Goal: Task Accomplishment & Management: Manage account settings

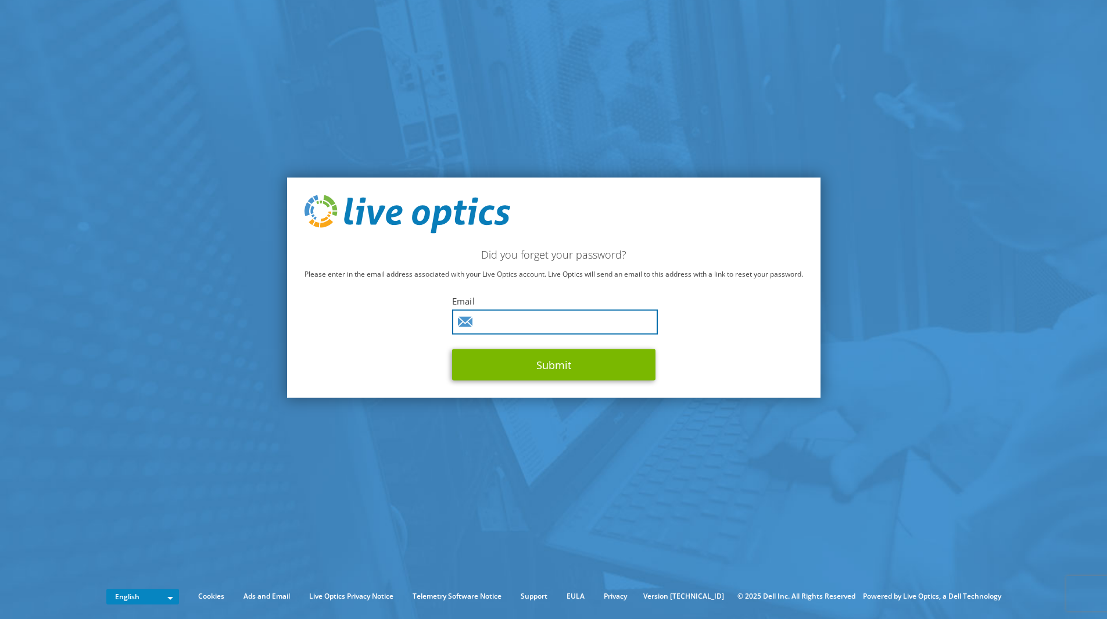
click at [537, 320] on input "text" at bounding box center [555, 321] width 206 height 25
type input "salim.bahceci@penta.com.tr"
click at [593, 384] on div "Did you forget your password? Please enter in the email address associated with…" at bounding box center [554, 288] width 534 height 220
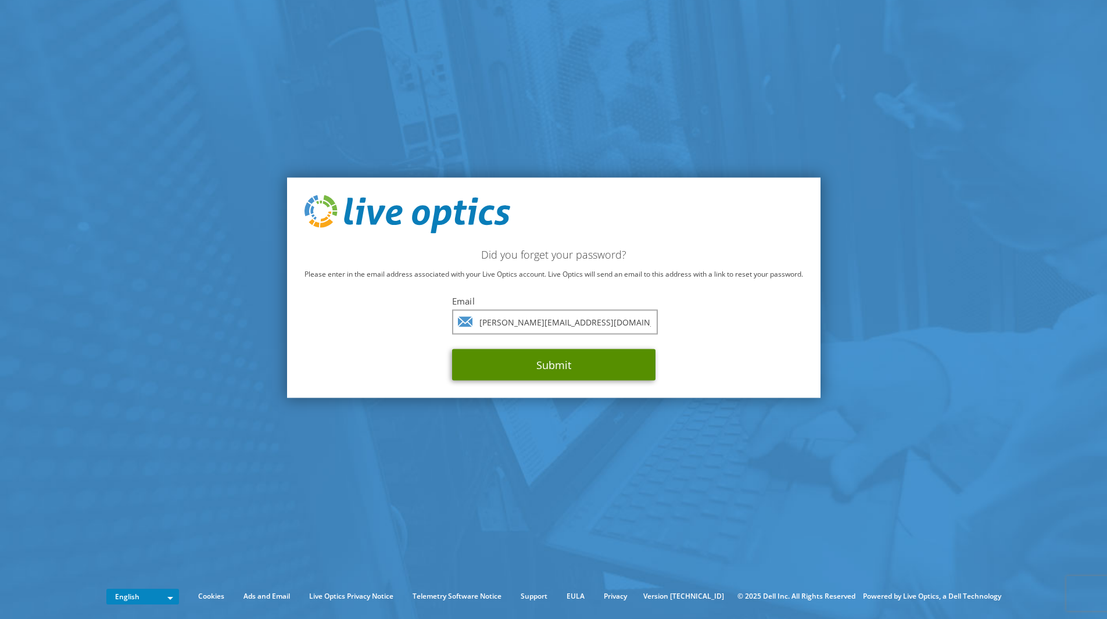
click at [584, 373] on button "Submit" at bounding box center [553, 364] width 203 height 31
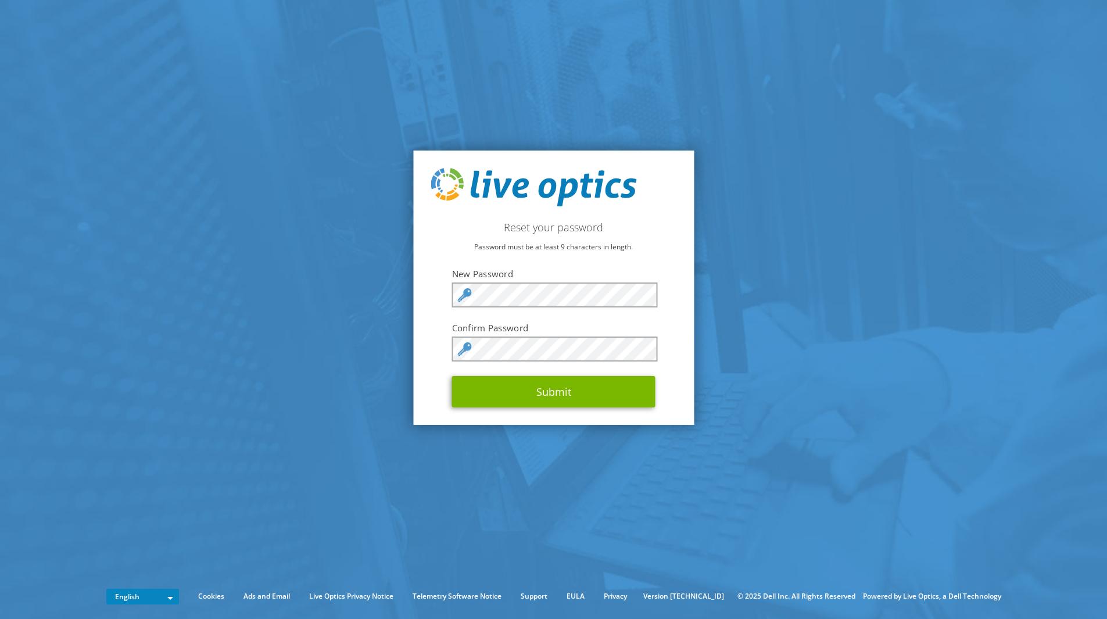
drag, startPoint x: 781, startPoint y: 475, endPoint x: 751, endPoint y: 424, distance: 59.4
click at [777, 467] on section "Reset your password Password must be at least 9 characters in length. New Passw…" at bounding box center [553, 287] width 1107 height 575
click at [418, 288] on div "Reset your password Password must be at least 9 characters in length. New Passw…" at bounding box center [553, 288] width 281 height 274
click at [874, 466] on section "Reset your password Password must be at least 9 characters in length. New Passw…" at bounding box center [553, 287] width 1107 height 575
click at [557, 396] on button "Submit" at bounding box center [553, 391] width 203 height 31
